Goal: Entertainment & Leisure: Consume media (video, audio)

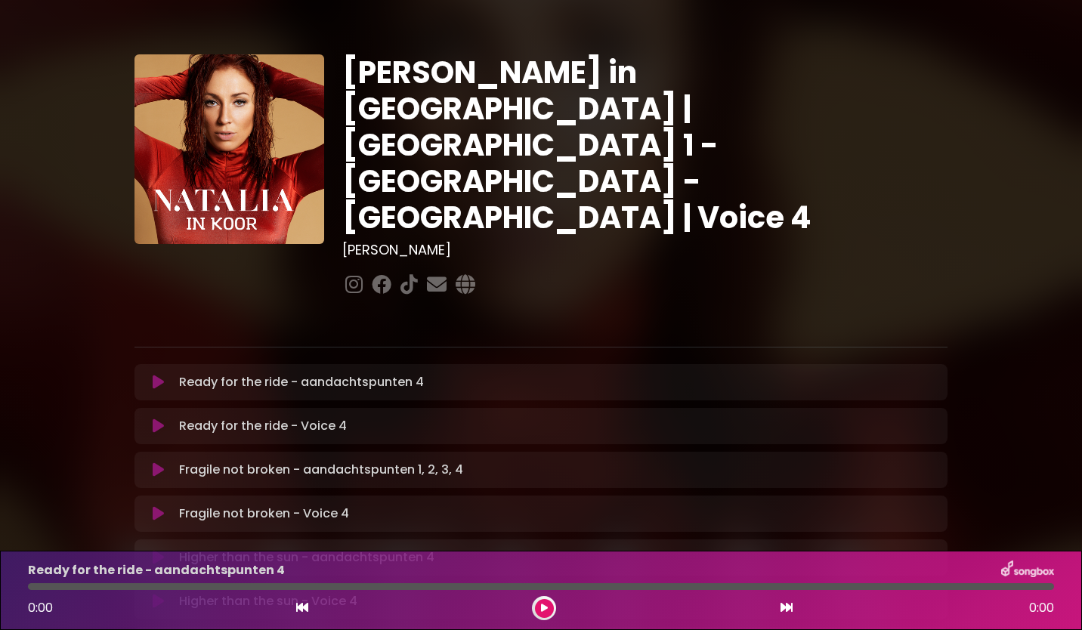
click at [160, 418] on icon at bounding box center [158, 425] width 11 height 15
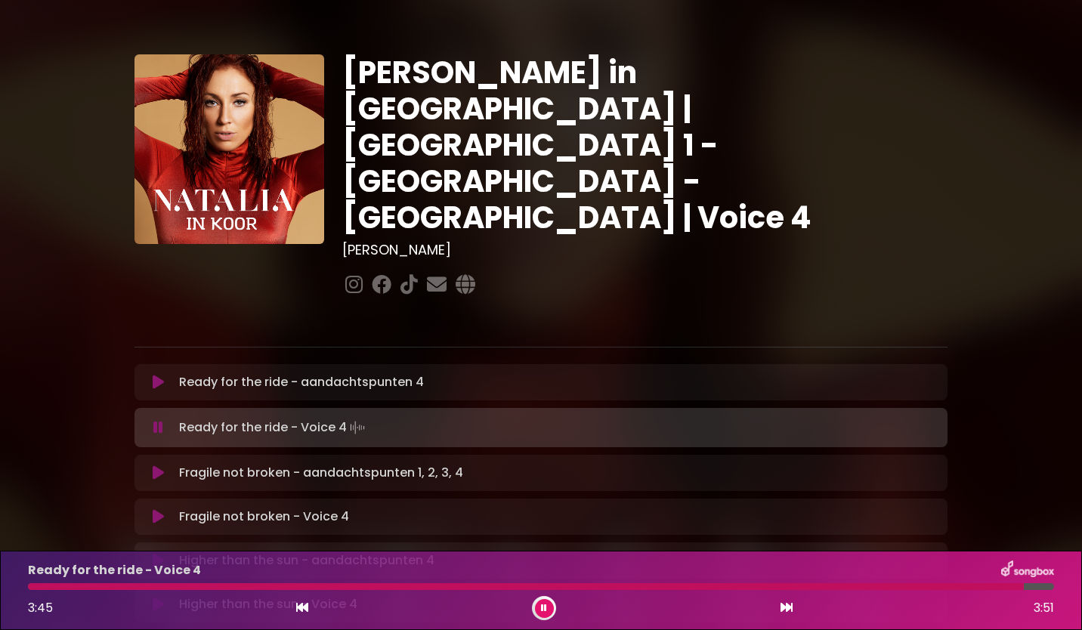
click at [545, 613] on button at bounding box center [544, 608] width 19 height 19
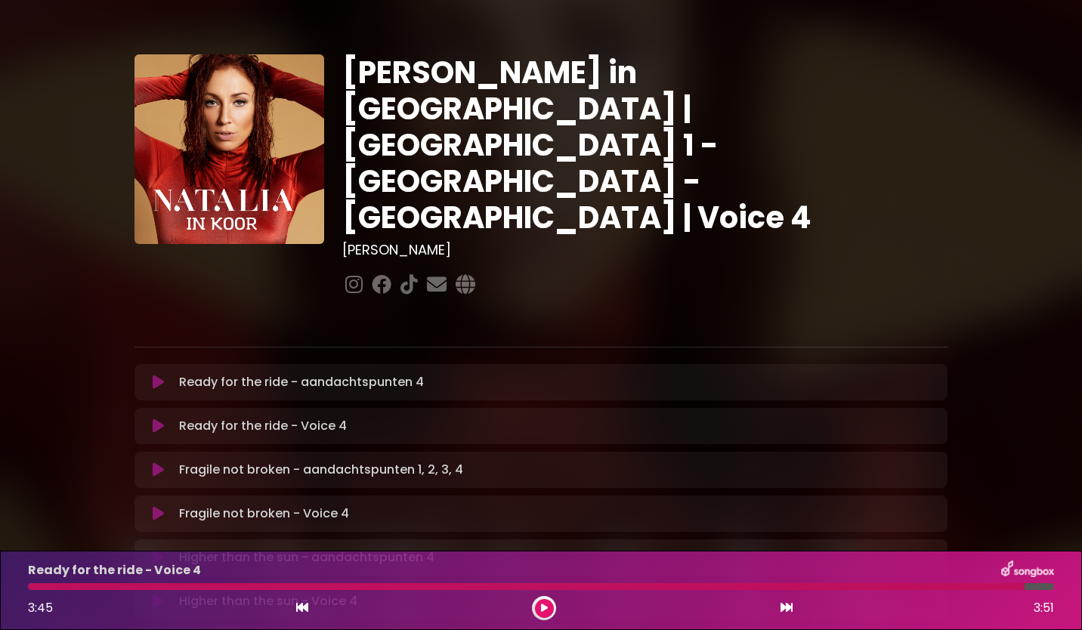
click at [329, 585] on div at bounding box center [526, 586] width 996 height 7
click at [557, 607] on div "3:45 3:51" at bounding box center [541, 608] width 1044 height 24
click at [544, 621] on div "Ready for the ride - Voice 4 3:45 3:51" at bounding box center [541, 590] width 1082 height 79
click at [538, 612] on button at bounding box center [544, 608] width 19 height 19
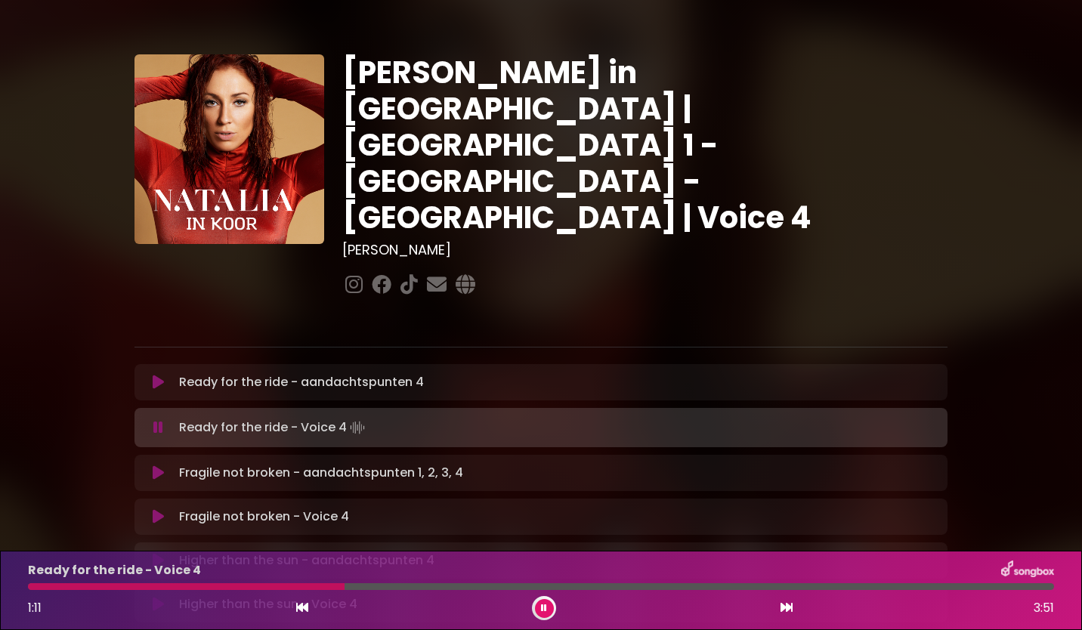
click at [203, 585] on div at bounding box center [186, 586] width 316 height 7
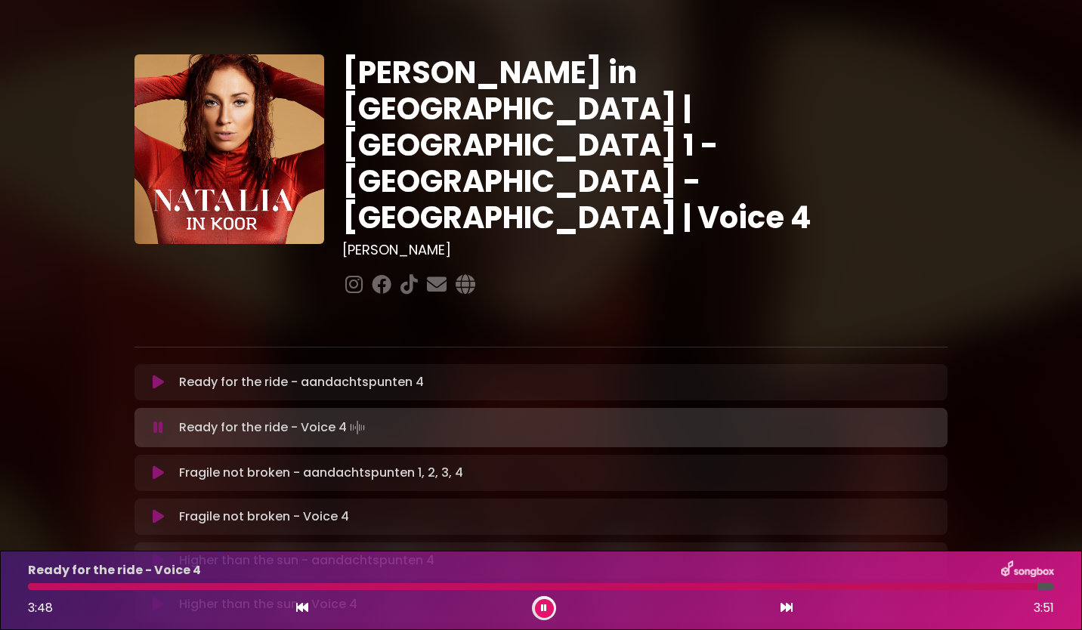
click at [548, 608] on button at bounding box center [544, 608] width 19 height 19
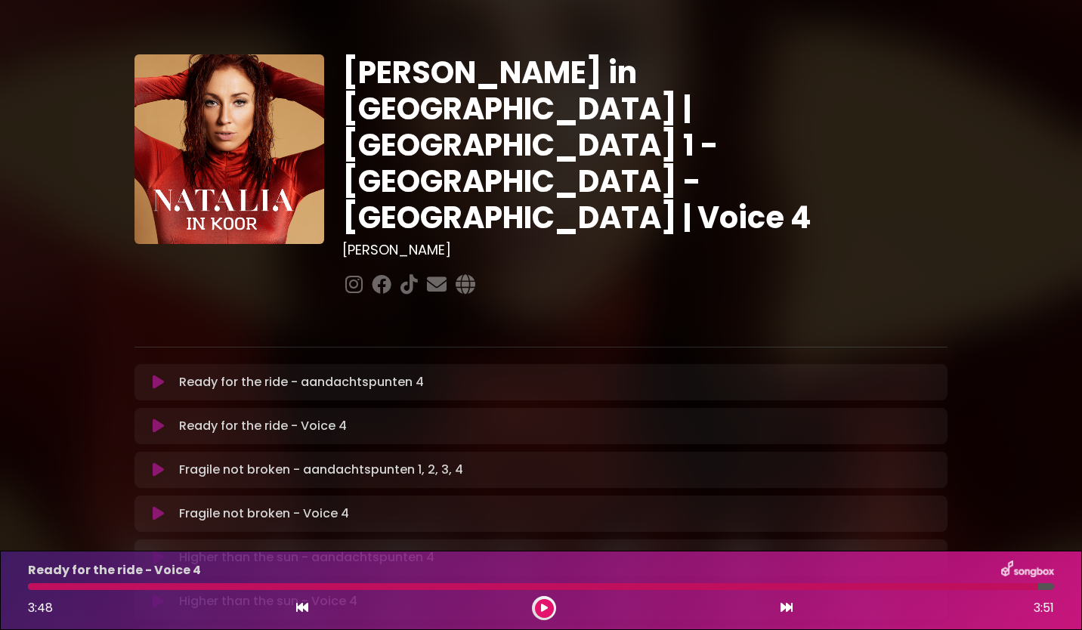
click at [161, 506] on icon at bounding box center [158, 513] width 11 height 15
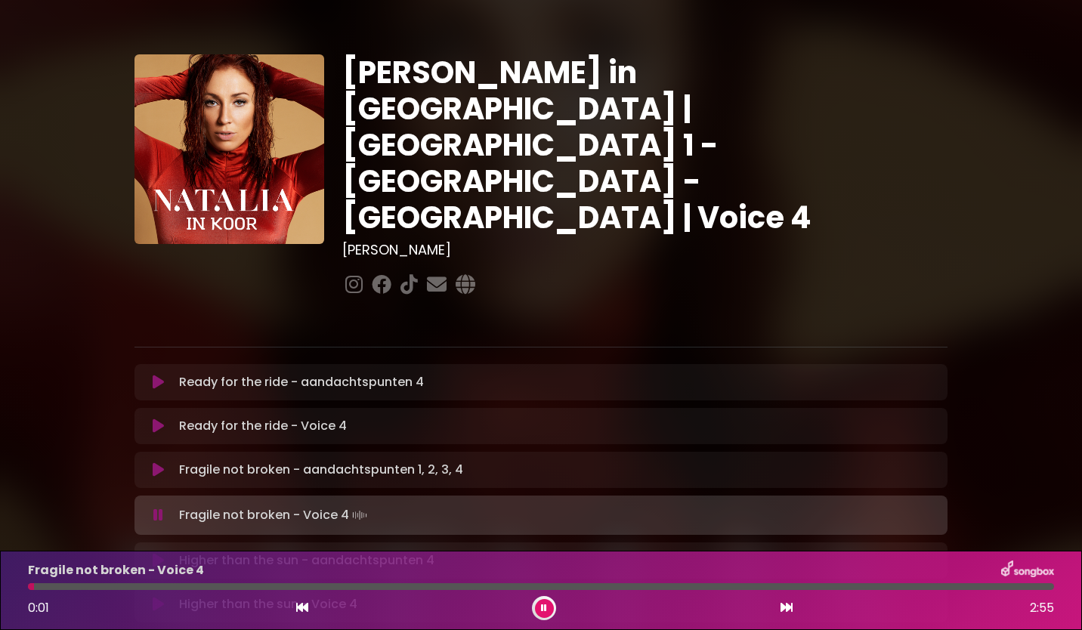
click at [161, 508] on icon at bounding box center [158, 515] width 10 height 15
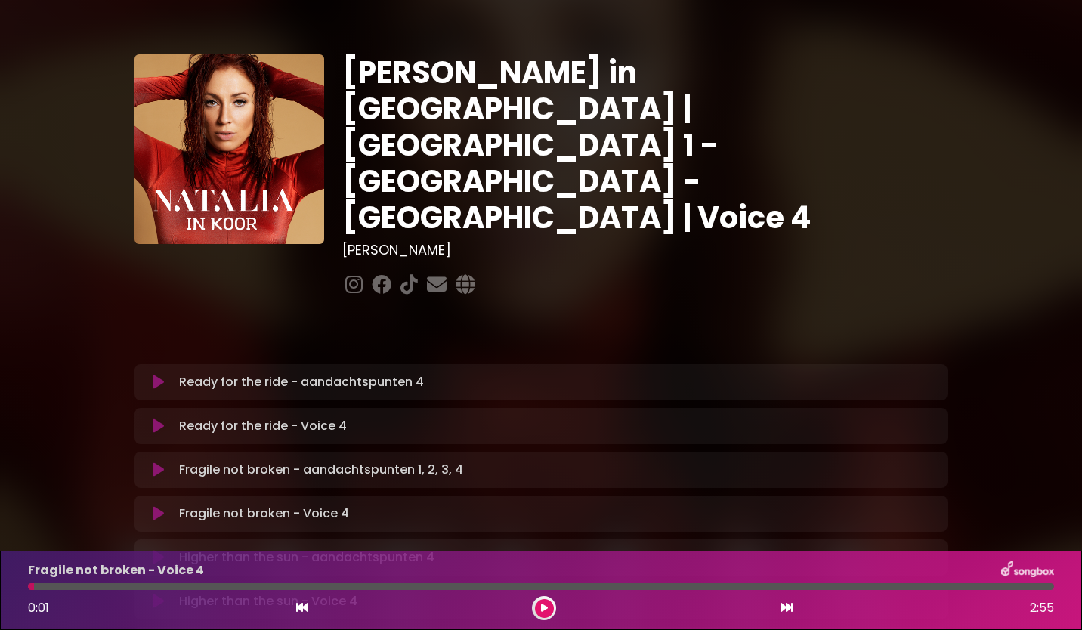
click at [29, 583] on div at bounding box center [31, 586] width 6 height 7
click at [159, 461] on div "Fragile not broken - aandachtspunten 1, 2, 3, 4 Loading Track..." at bounding box center [541, 470] width 795 height 18
click at [158, 462] on icon at bounding box center [158, 469] width 11 height 15
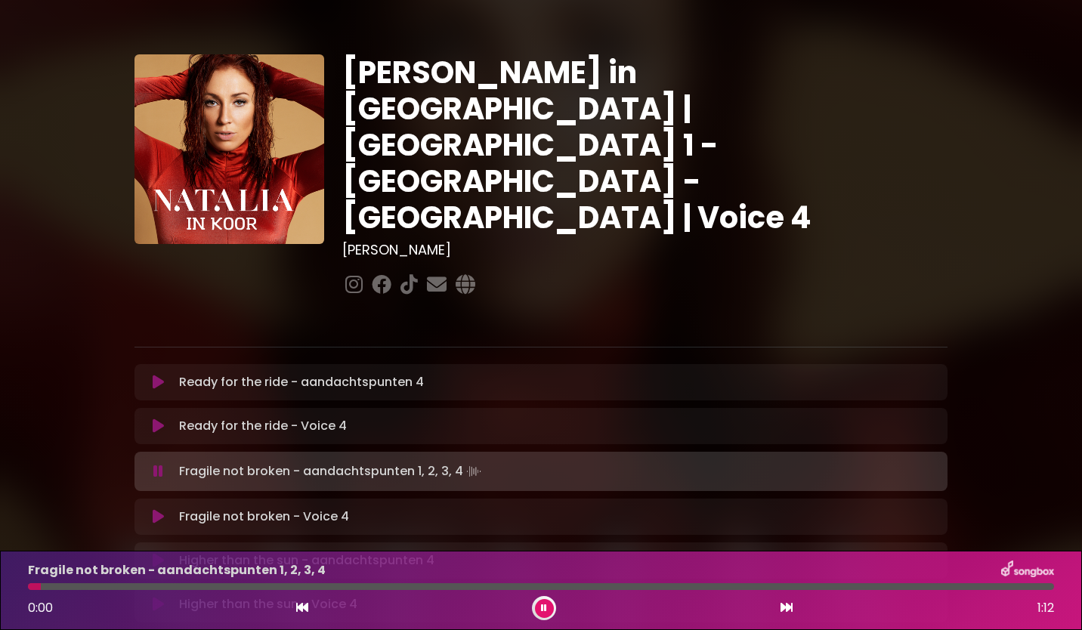
click at [156, 509] on icon at bounding box center [158, 516] width 11 height 15
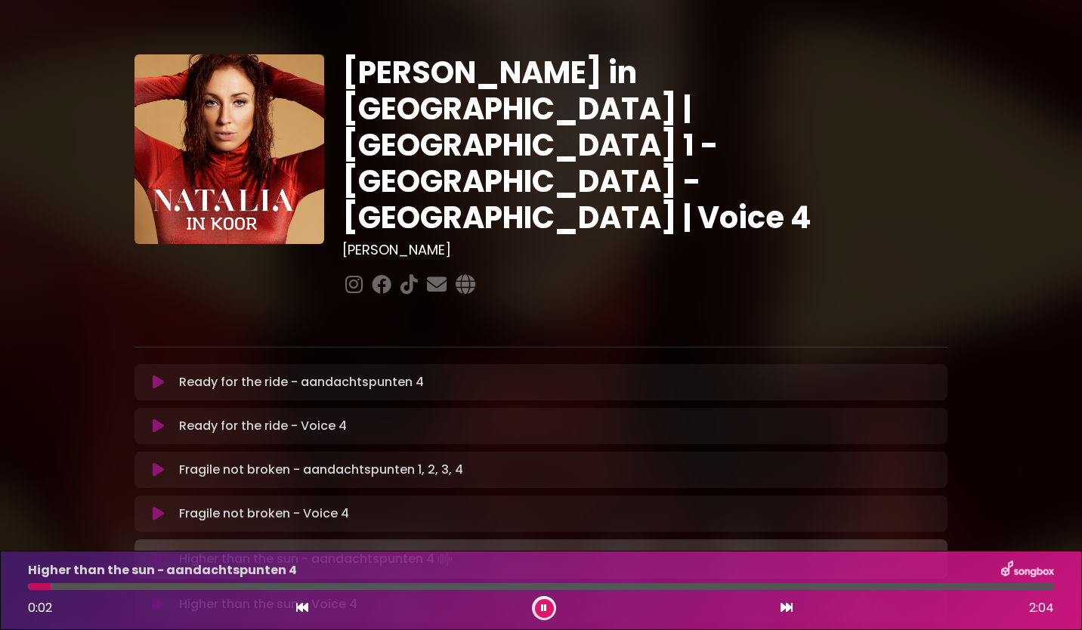
click at [538, 601] on button at bounding box center [544, 608] width 19 height 19
click at [162, 594] on icon at bounding box center [158, 601] width 11 height 15
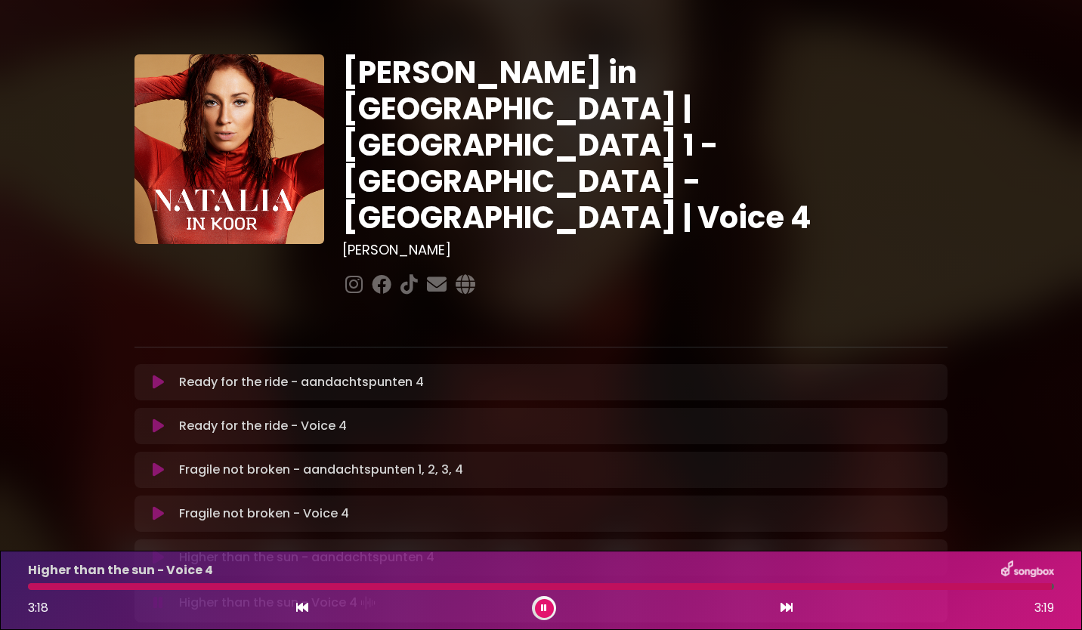
click at [538, 601] on button at bounding box center [544, 608] width 19 height 19
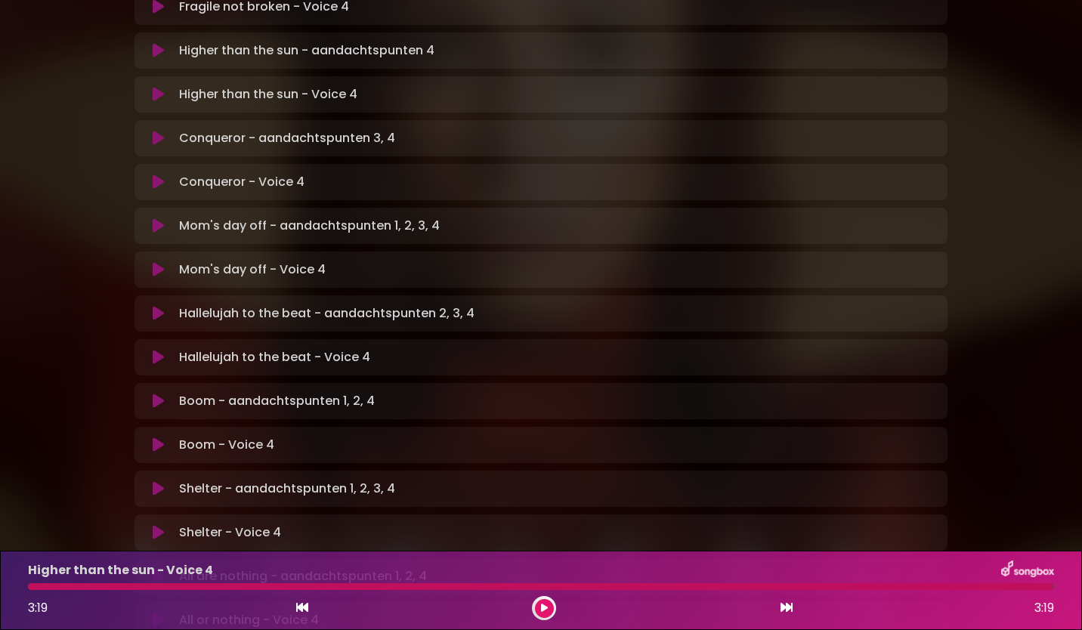
scroll to position [514, 0]
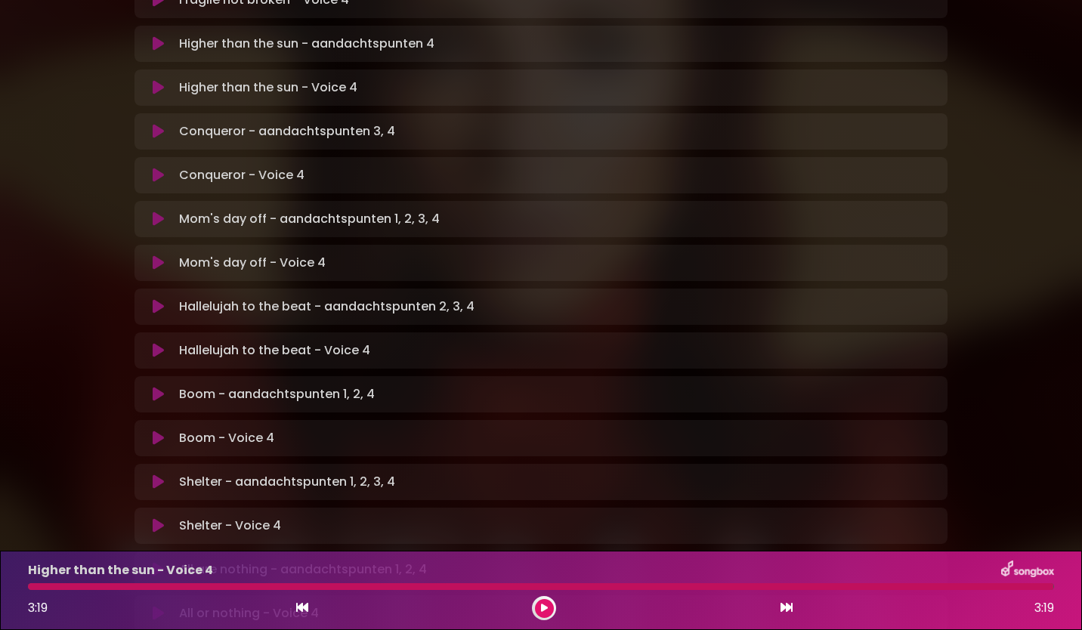
click at [155, 157] on div "Conqueror - Voice 4 Loading Track... Name" at bounding box center [540, 175] width 813 height 36
click at [158, 168] on icon at bounding box center [158, 175] width 11 height 15
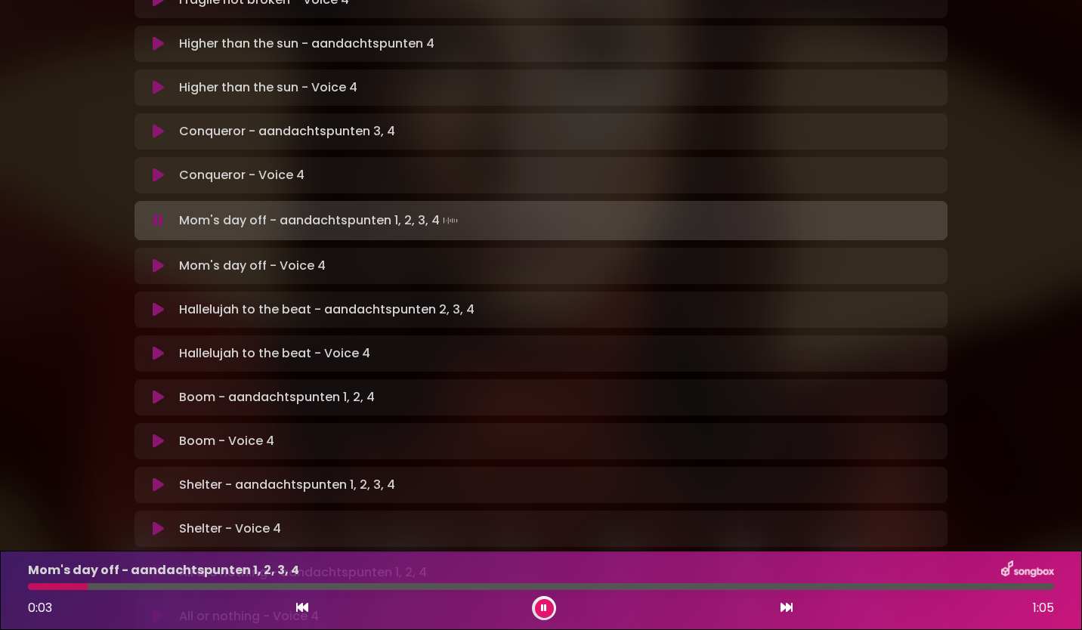
click at [535, 616] on div at bounding box center [544, 608] width 24 height 24
click at [546, 601] on button at bounding box center [544, 608] width 19 height 19
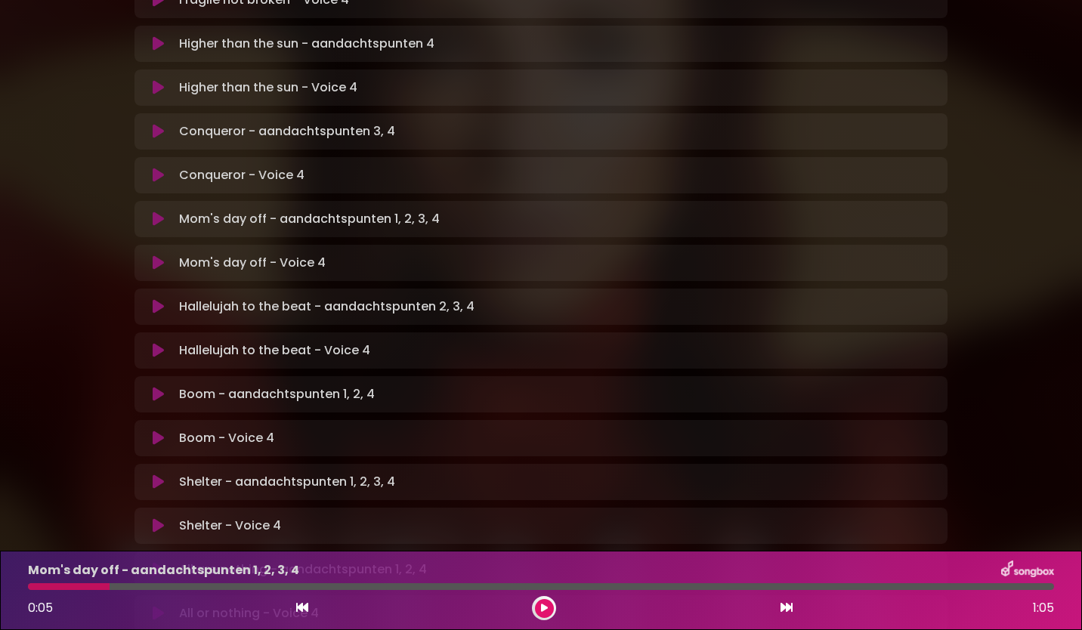
click at [163, 255] on icon at bounding box center [158, 262] width 11 height 15
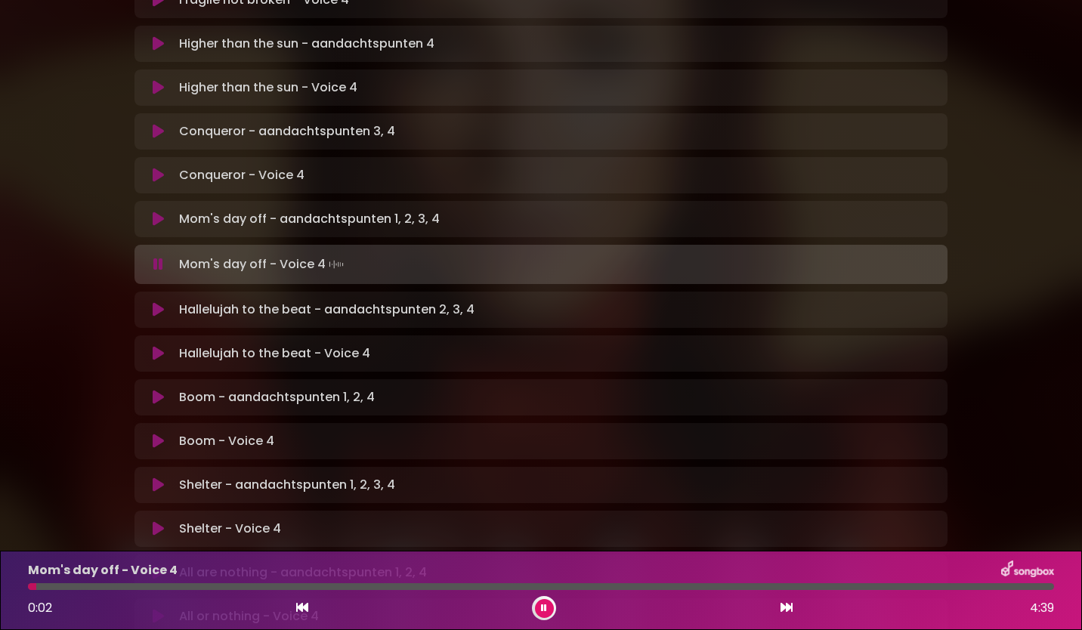
click at [545, 606] on icon at bounding box center [544, 607] width 6 height 9
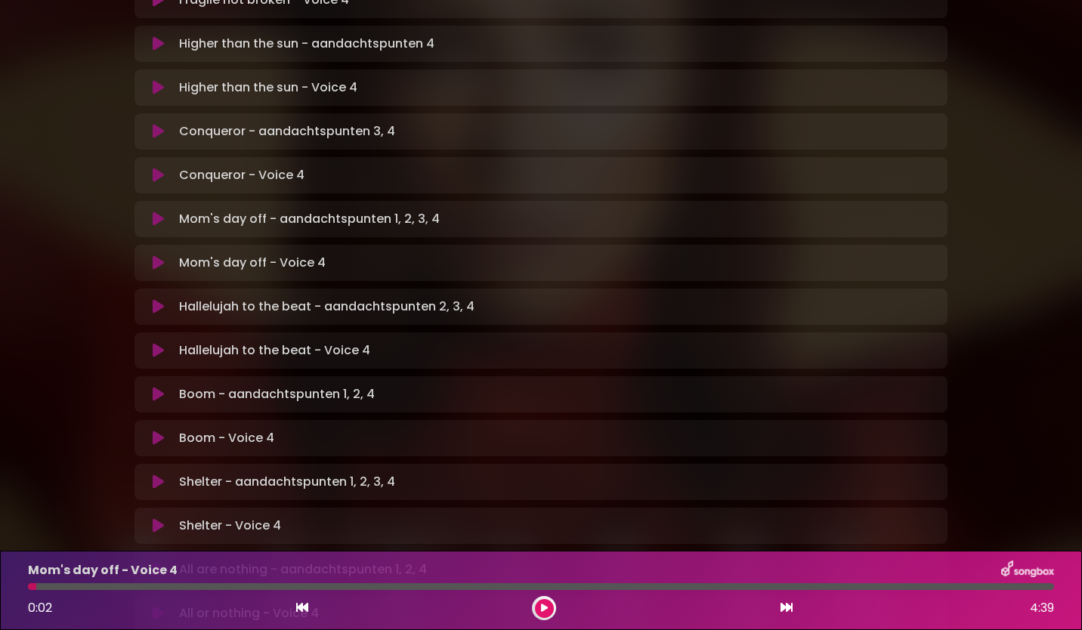
click at [545, 606] on icon at bounding box center [544, 607] width 7 height 9
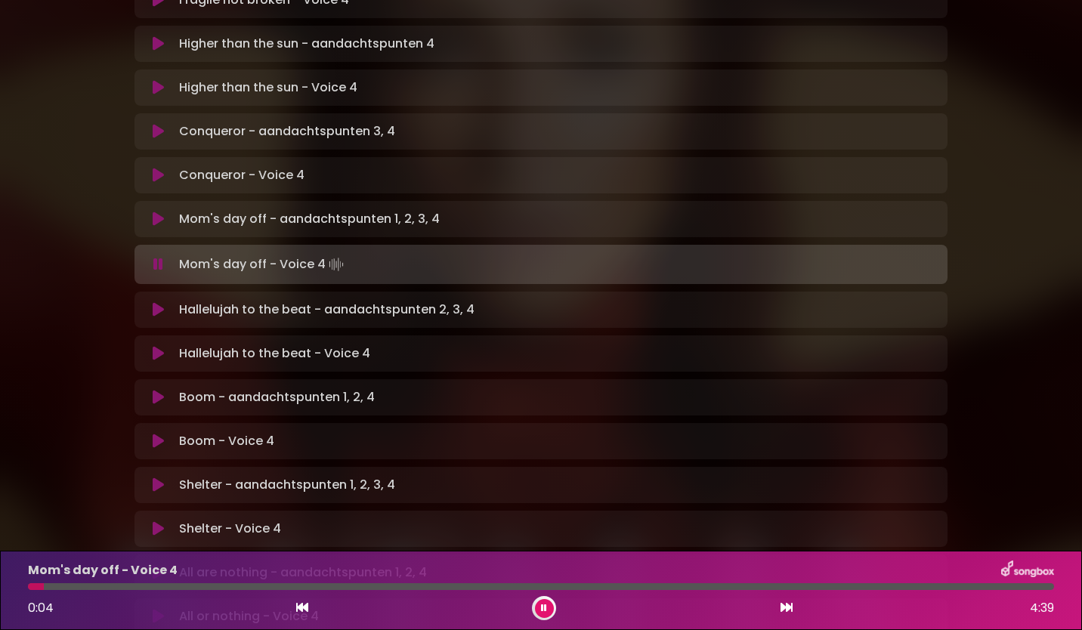
click at [30, 584] on div at bounding box center [36, 586] width 16 height 7
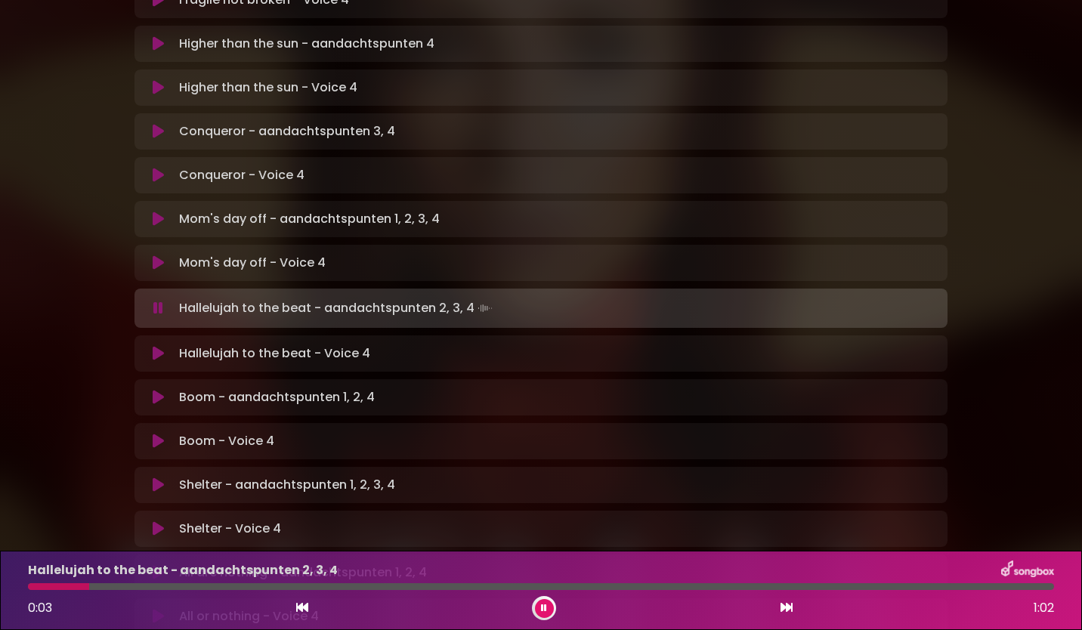
click at [534, 607] on div at bounding box center [544, 608] width 24 height 24
click at [543, 609] on icon at bounding box center [544, 607] width 6 height 9
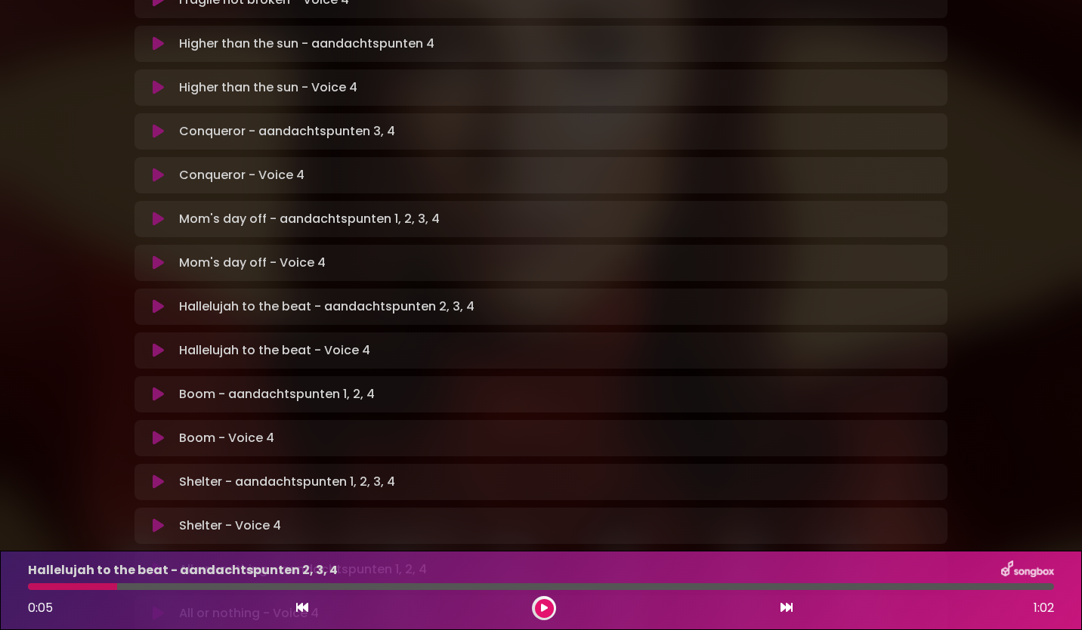
click at [160, 343] on icon at bounding box center [158, 350] width 11 height 15
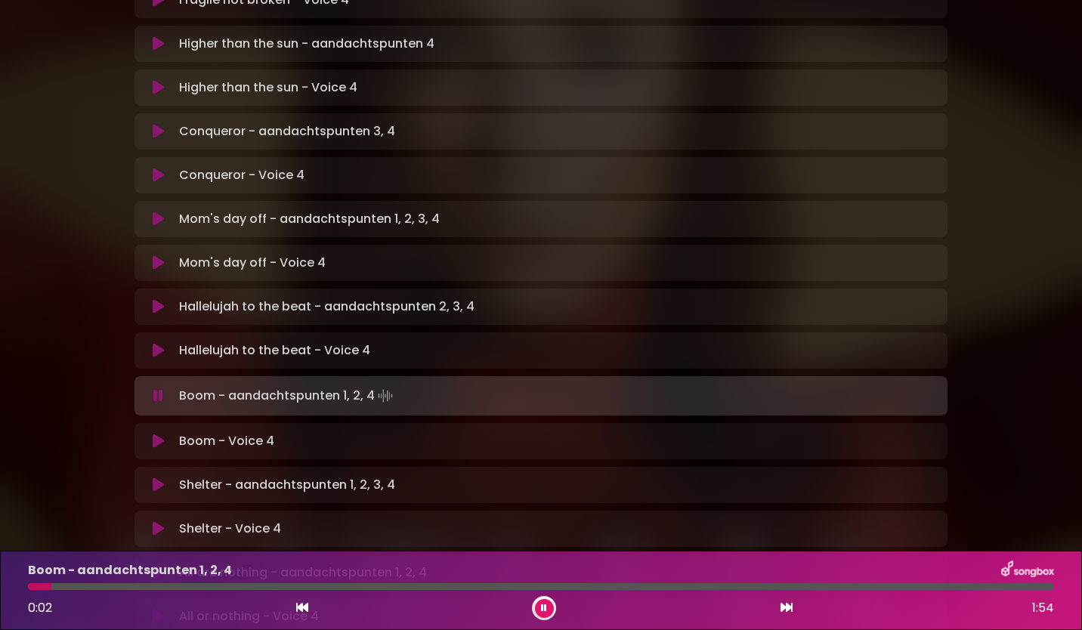
click at [557, 612] on div "0:02 1:54" at bounding box center [541, 608] width 1044 height 24
click at [538, 606] on button at bounding box center [544, 608] width 19 height 19
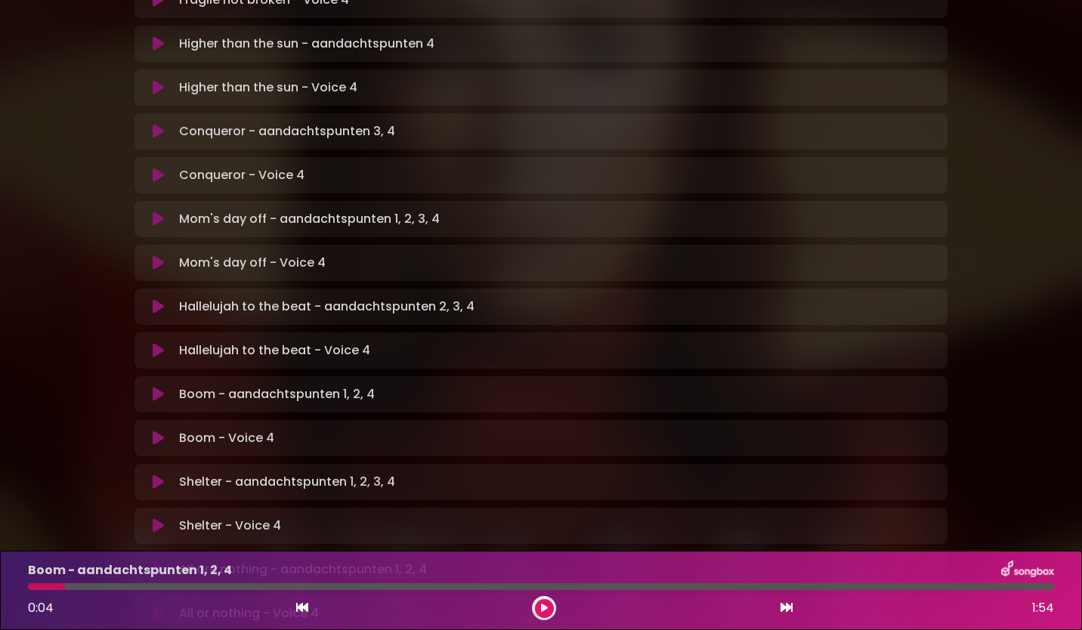
click at [157, 431] on icon at bounding box center [158, 438] width 11 height 15
click at [1011, 453] on div "[PERSON_NAME] in [GEOGRAPHIC_DATA] | [GEOGRAPHIC_DATA] 1 - [GEOGRAPHIC_DATA] - …" at bounding box center [540, 212] width 997 height 1415
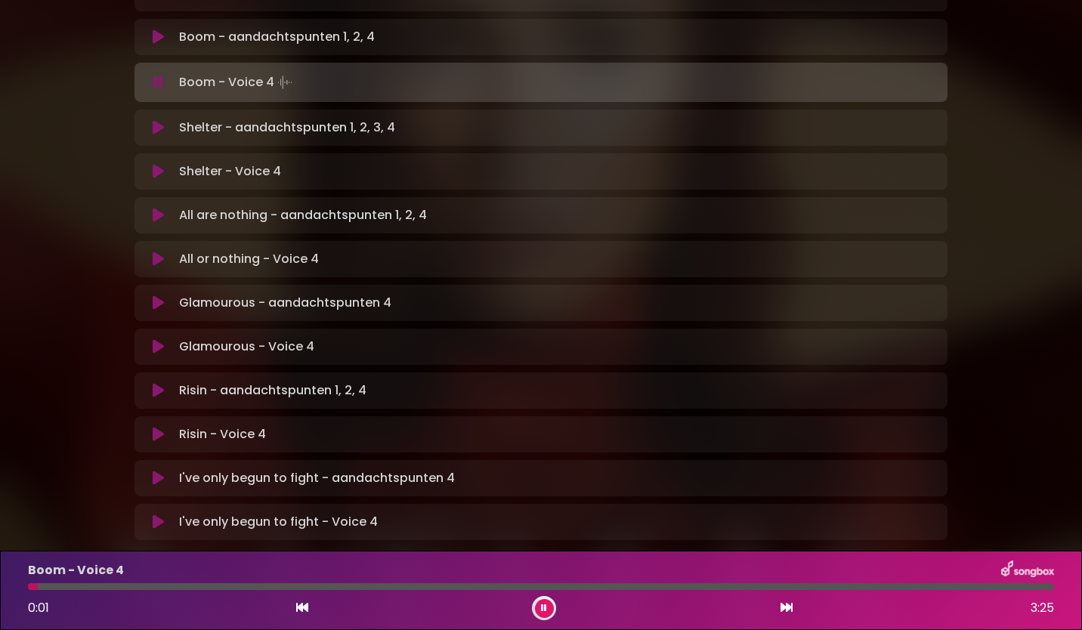
scroll to position [841, 0]
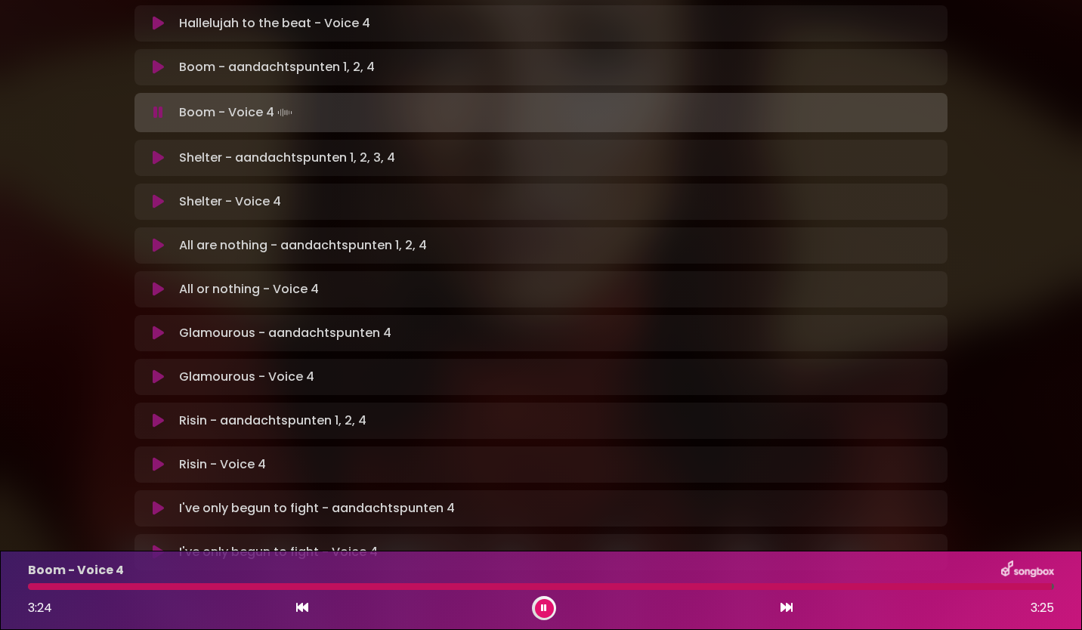
click at [536, 595] on div "Boom - Voice 4 3:24 3:25" at bounding box center [541, 590] width 1044 height 60
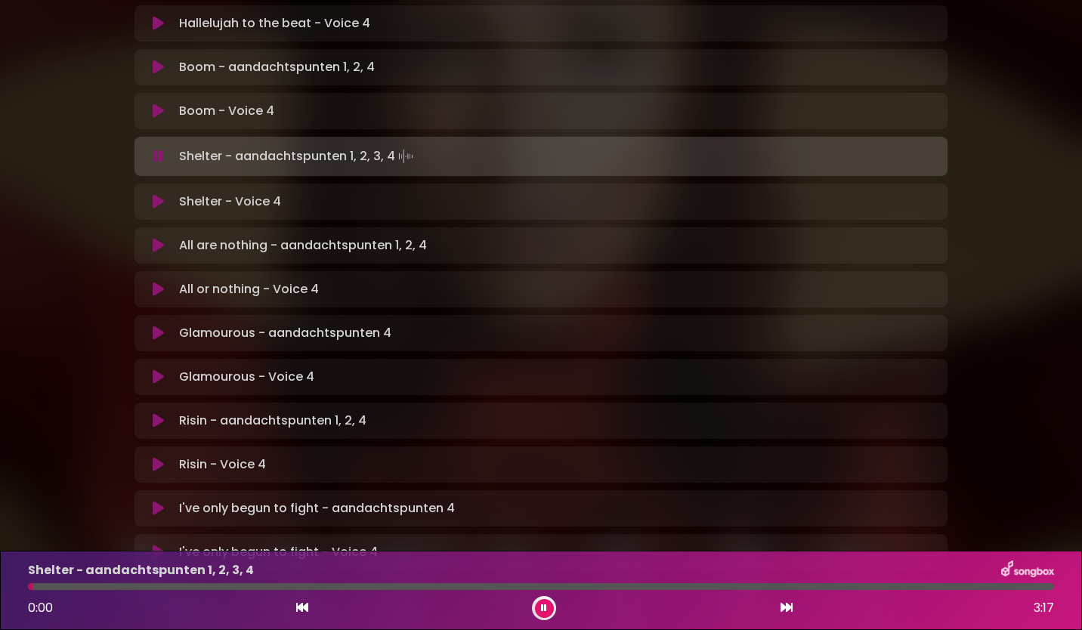
click at [548, 603] on button at bounding box center [544, 608] width 19 height 19
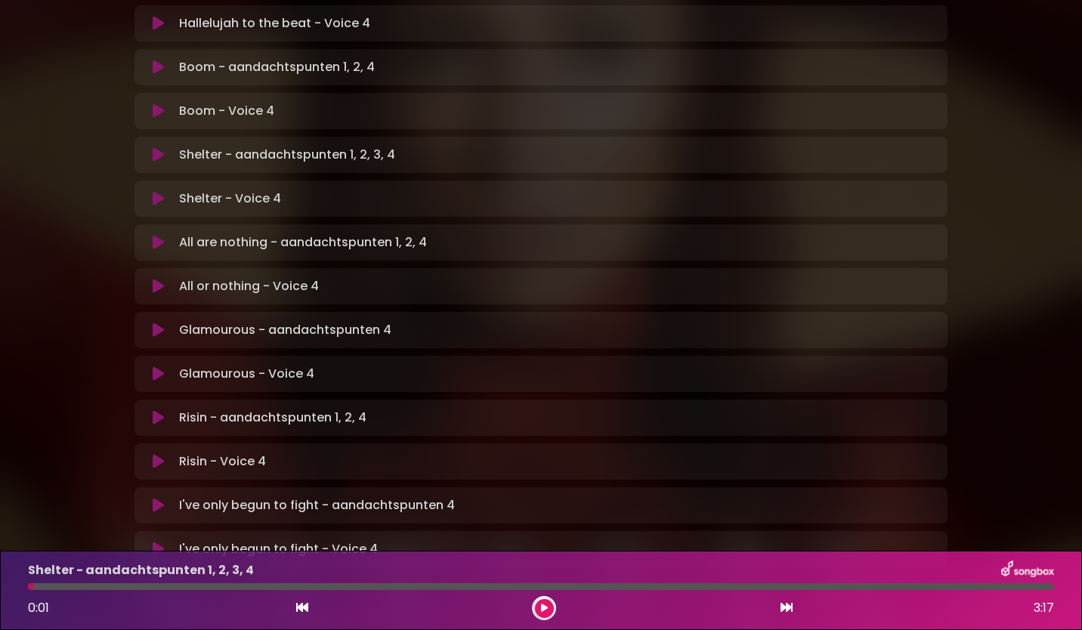
click at [160, 191] on icon at bounding box center [158, 198] width 11 height 15
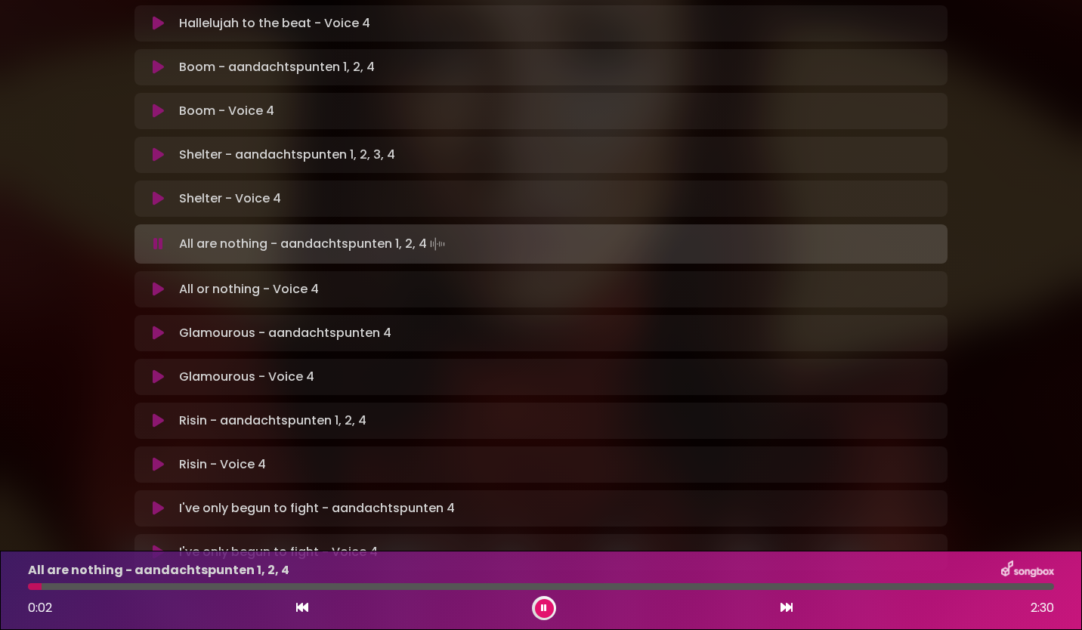
click at [548, 603] on button at bounding box center [544, 608] width 19 height 19
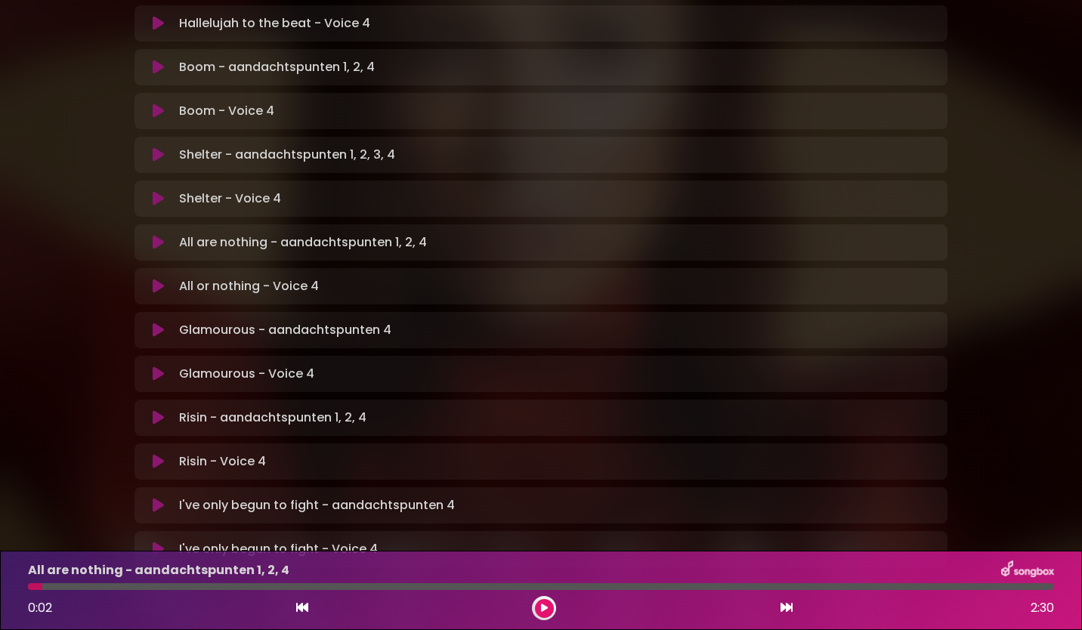
click at [548, 603] on button at bounding box center [544, 608] width 19 height 19
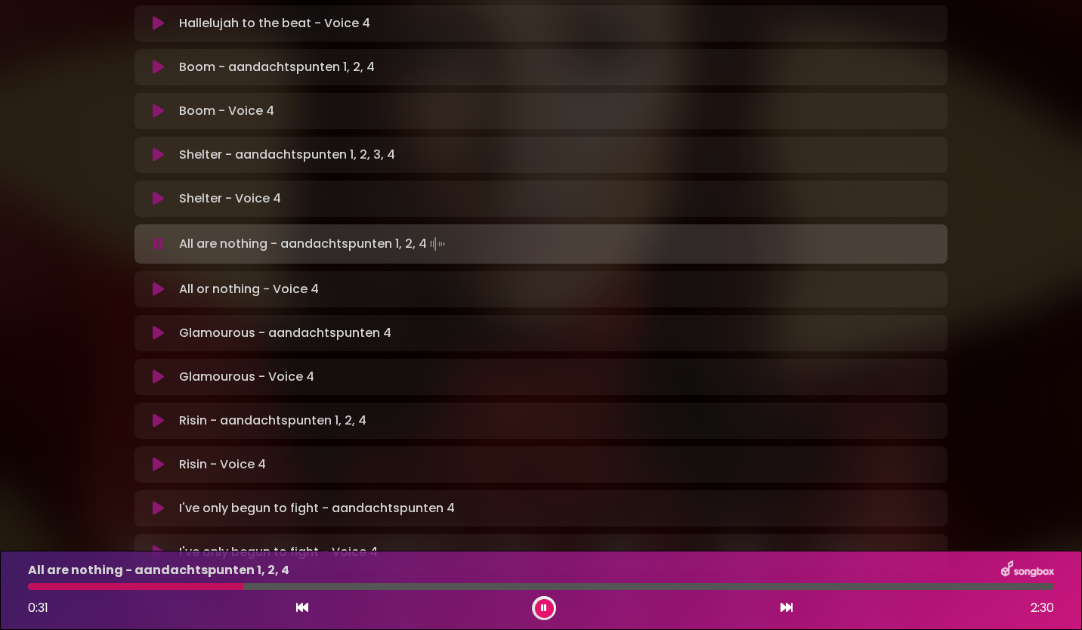
click at [149, 282] on button at bounding box center [158, 289] width 29 height 15
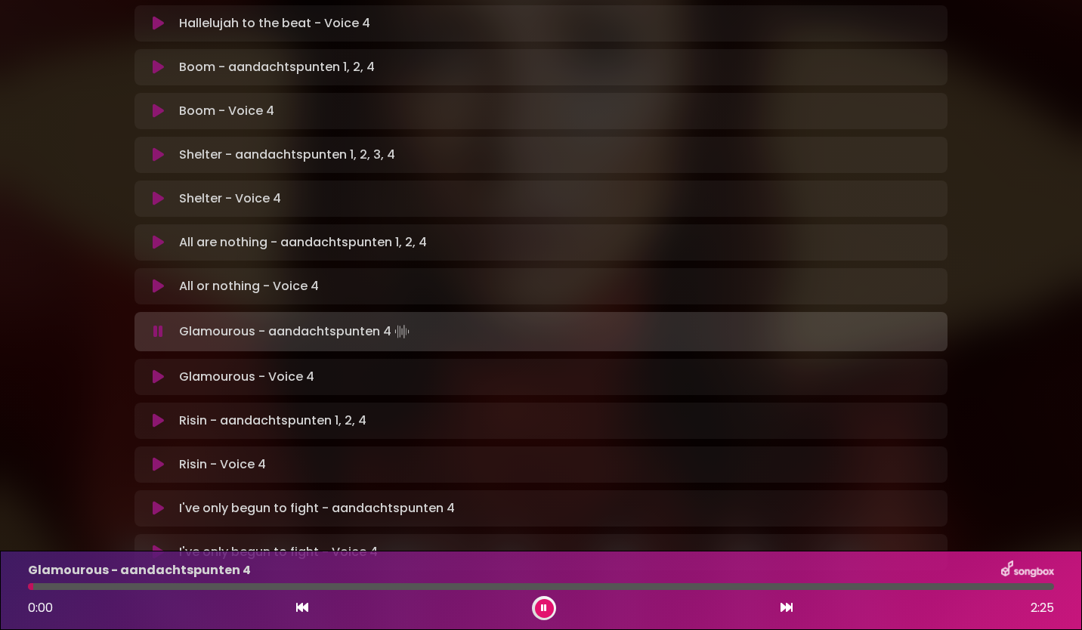
click at [554, 609] on div at bounding box center [544, 608] width 24 height 24
click at [545, 608] on icon at bounding box center [544, 608] width 8 height 11
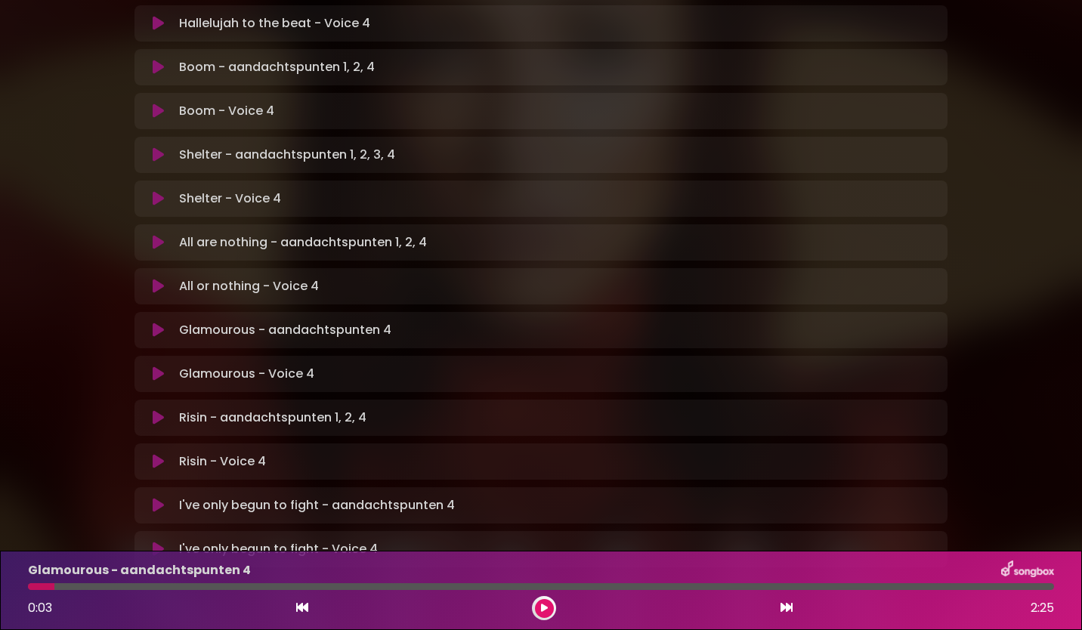
click at [545, 608] on icon at bounding box center [544, 608] width 10 height 8
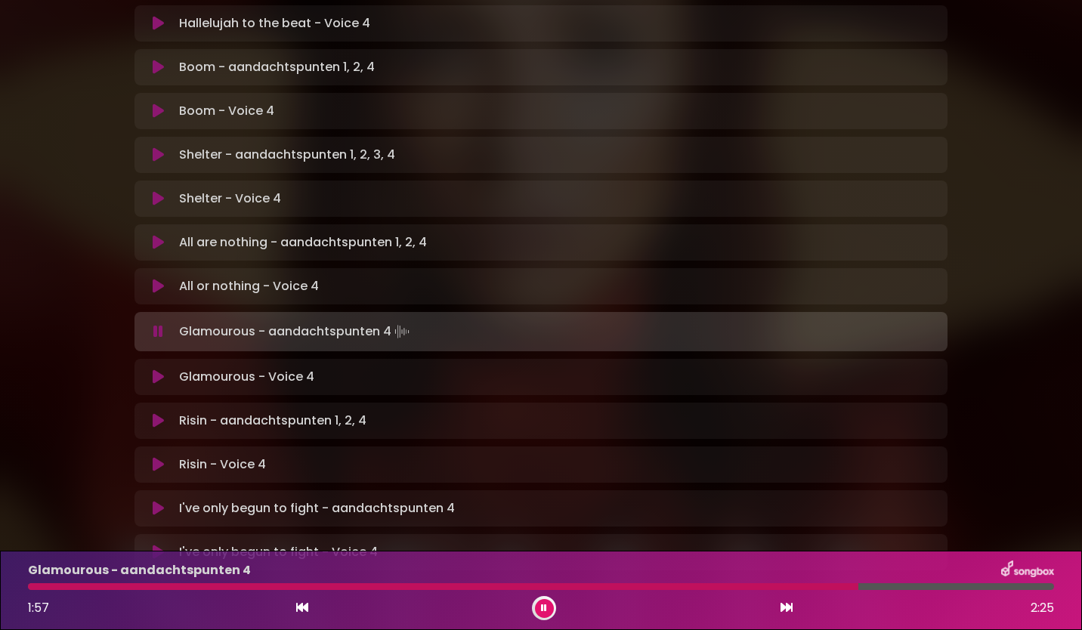
click at [546, 604] on icon at bounding box center [544, 608] width 11 height 10
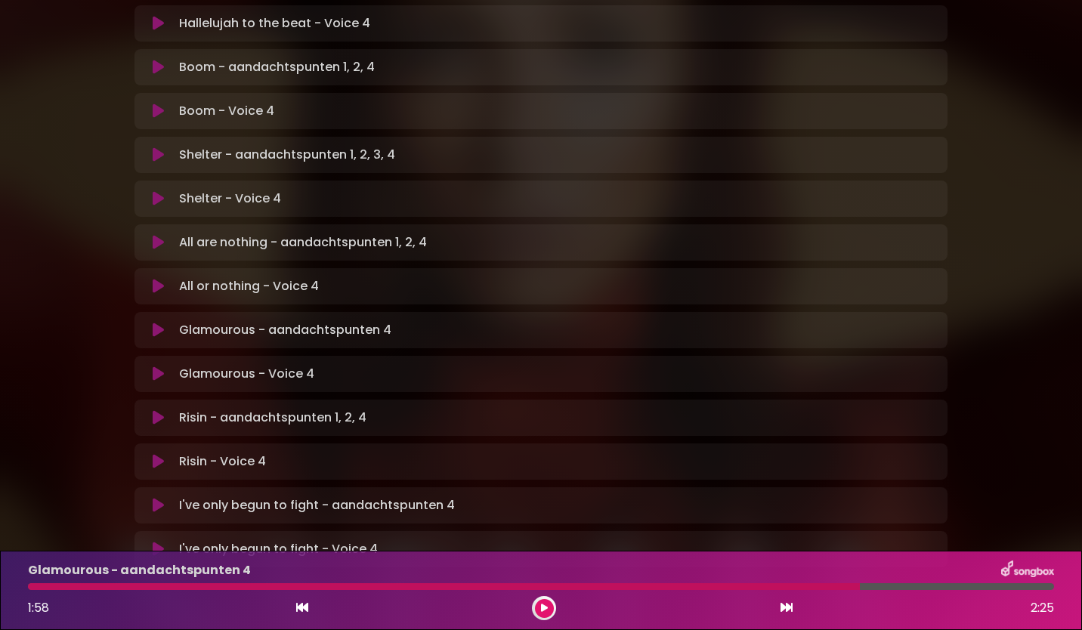
click at [163, 366] on icon at bounding box center [158, 373] width 11 height 15
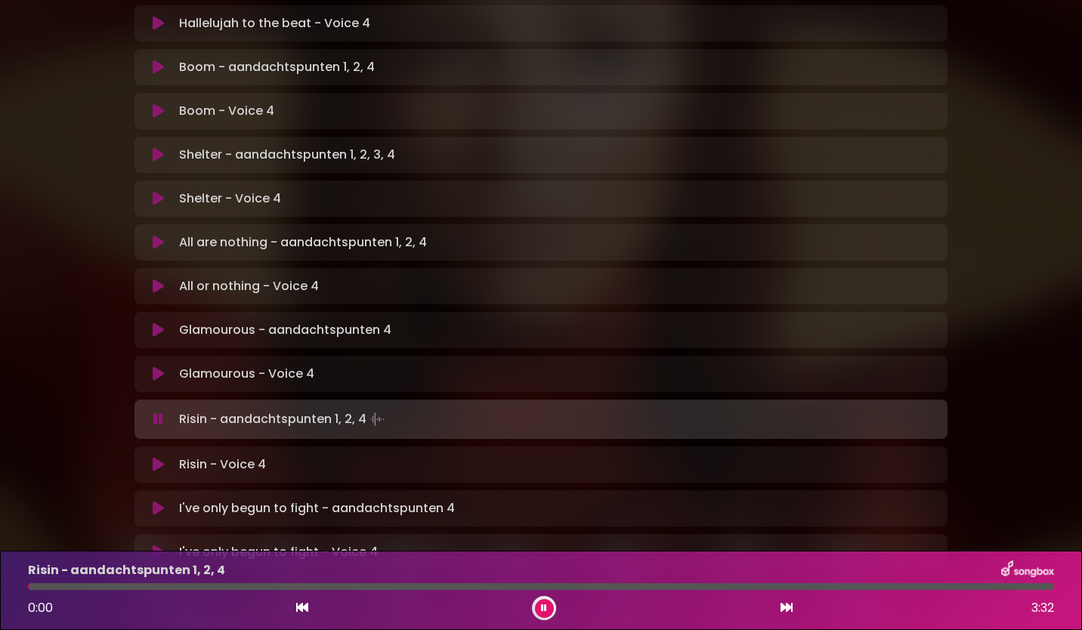
click at [547, 603] on button at bounding box center [544, 608] width 19 height 19
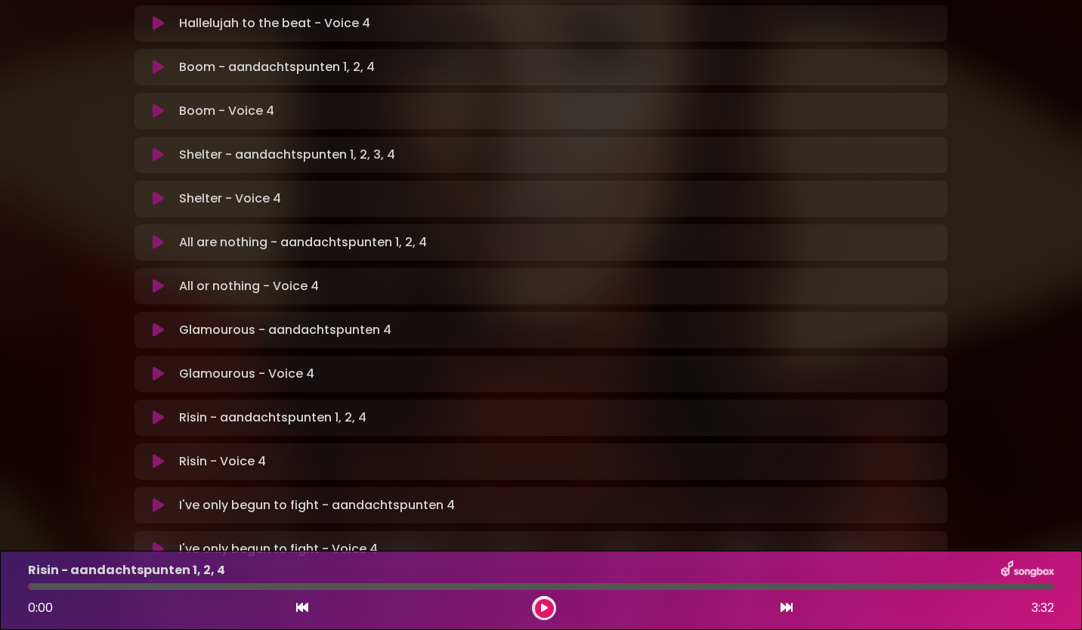
click at [547, 603] on button at bounding box center [544, 608] width 19 height 19
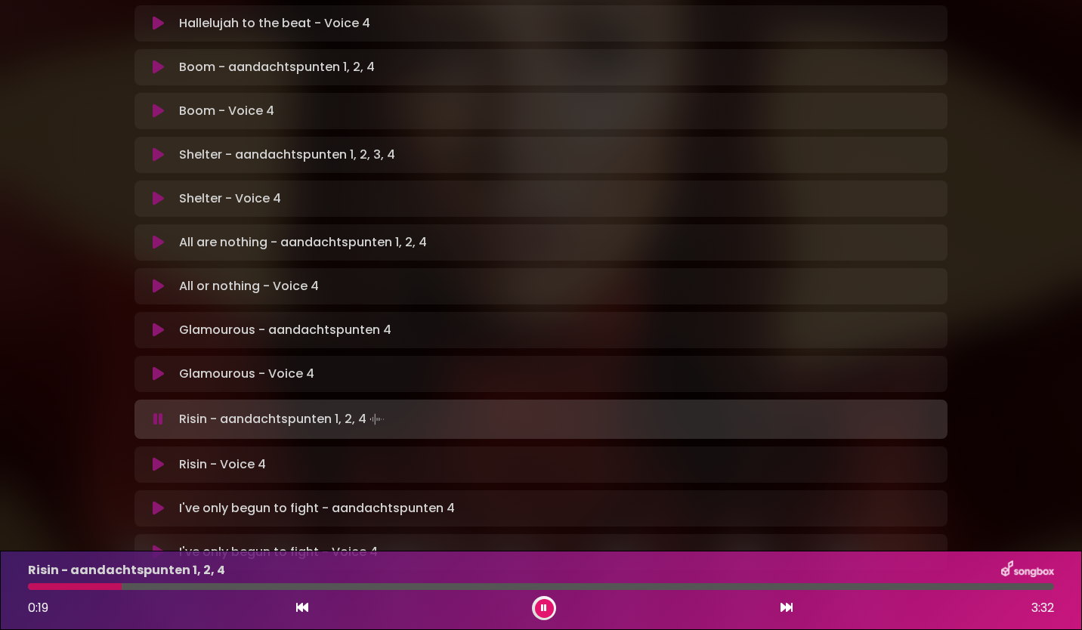
click at [546, 606] on icon at bounding box center [543, 608] width 9 height 7
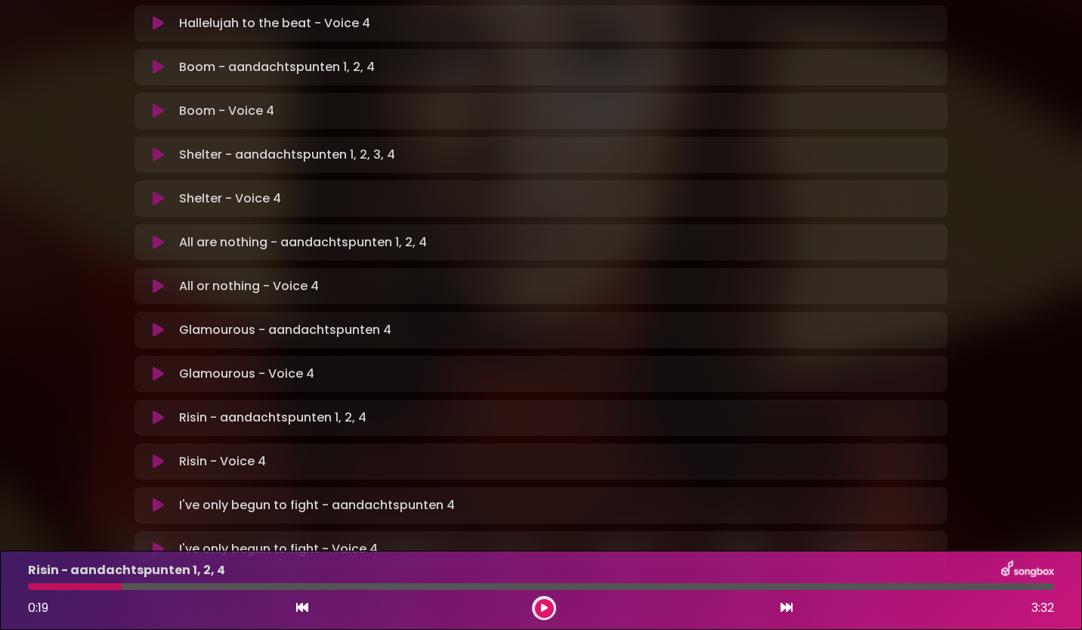
click at [157, 454] on icon at bounding box center [158, 461] width 11 height 15
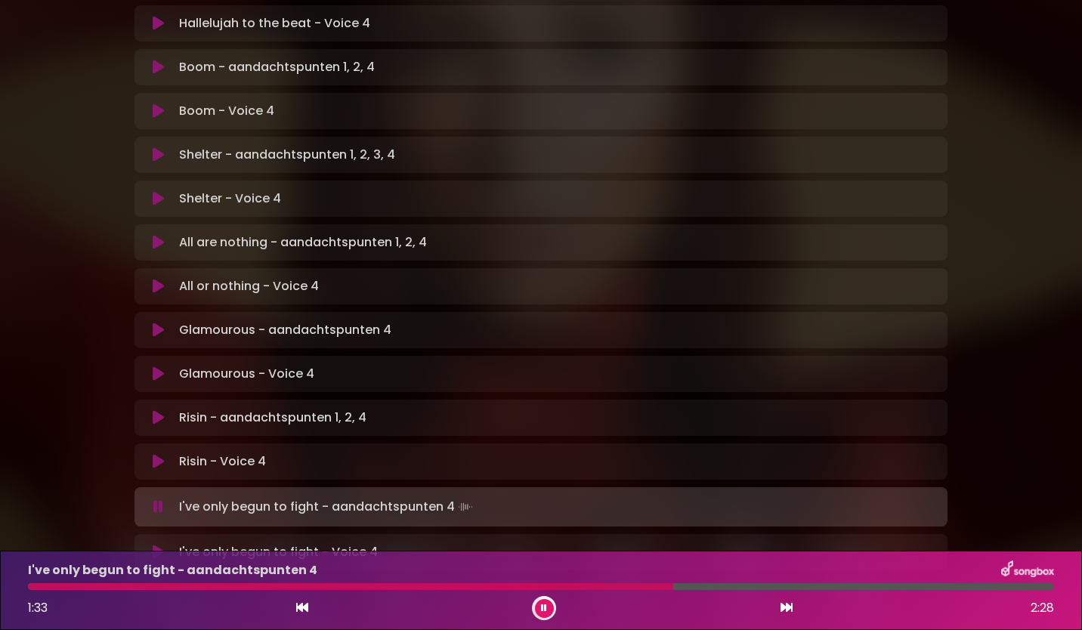
click at [230, 543] on p "I've only begun to fight - Voice 4 Loading Track..." at bounding box center [278, 552] width 199 height 18
click at [153, 545] on icon at bounding box center [158, 552] width 11 height 15
